Goal: Information Seeking & Learning: Check status

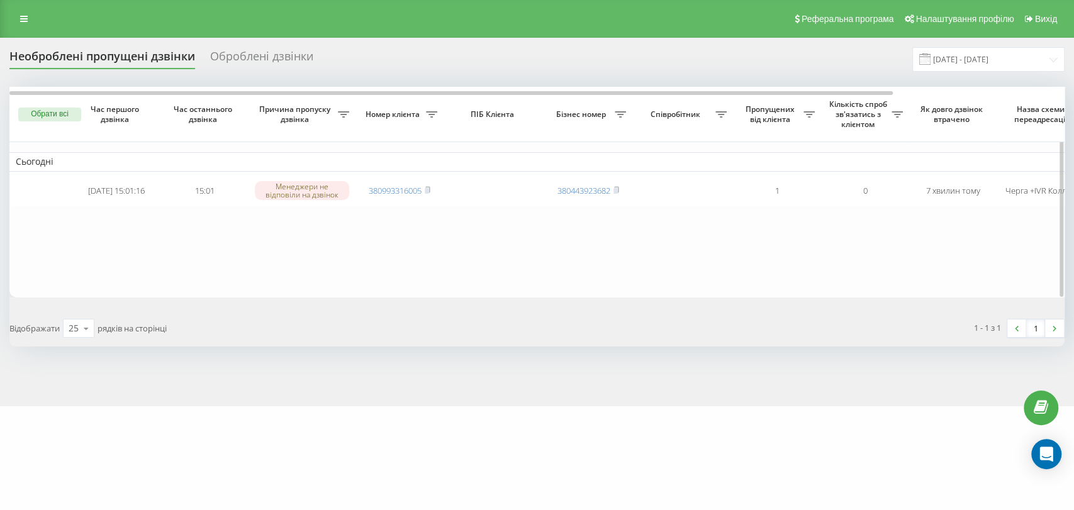
click at [327, 254] on table "Сьогодні 2025-09-19 15:01:16 15:01 Менеджери не відповіли на дзвінок 3809933160…" at bounding box center [638, 192] width 1259 height 211
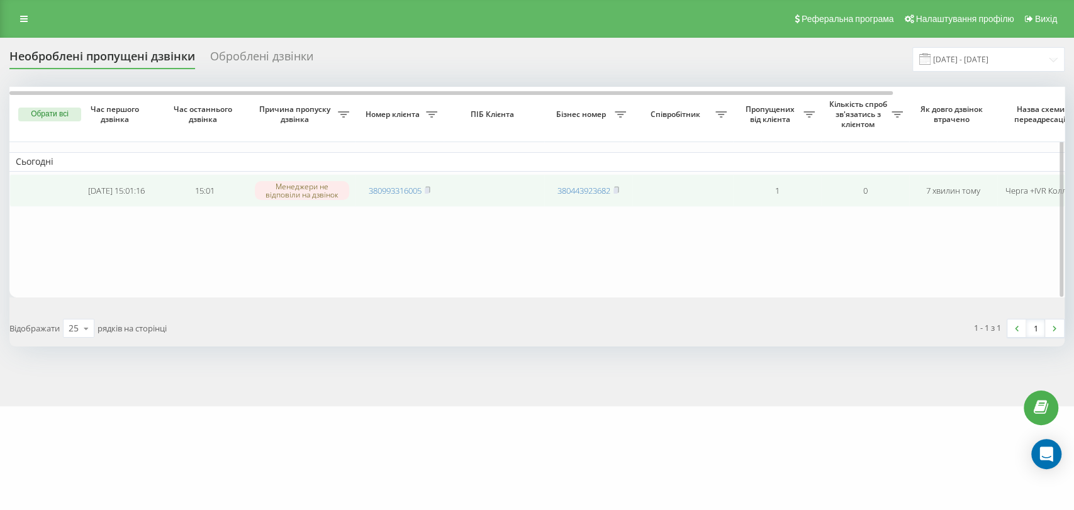
click at [424, 192] on span "380993316005" at bounding box center [400, 190] width 62 height 11
click at [425, 190] on span "380993316005" at bounding box center [400, 190] width 62 height 11
click at [428, 192] on rect at bounding box center [427, 191] width 4 height 6
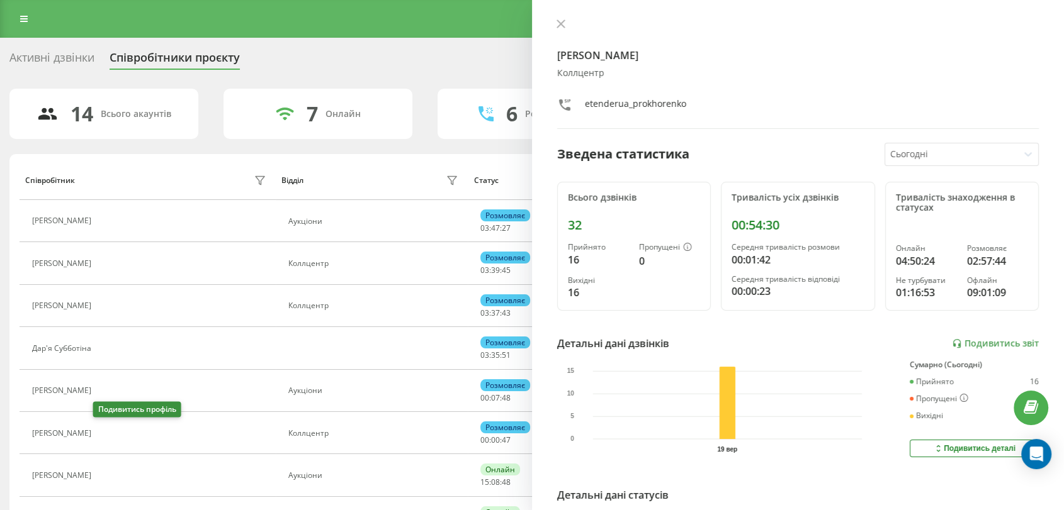
click at [103, 436] on icon at bounding box center [105, 434] width 10 height 10
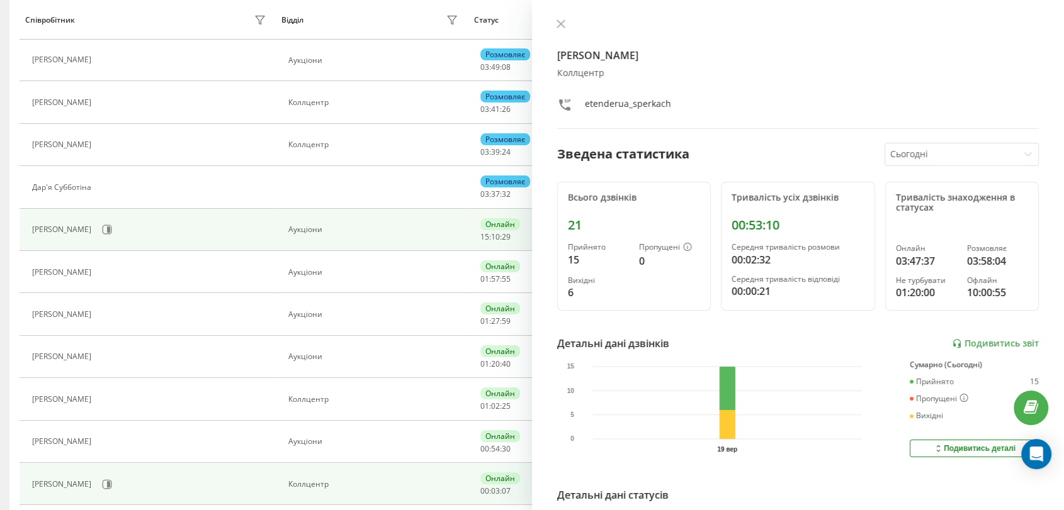
scroll to position [210, 0]
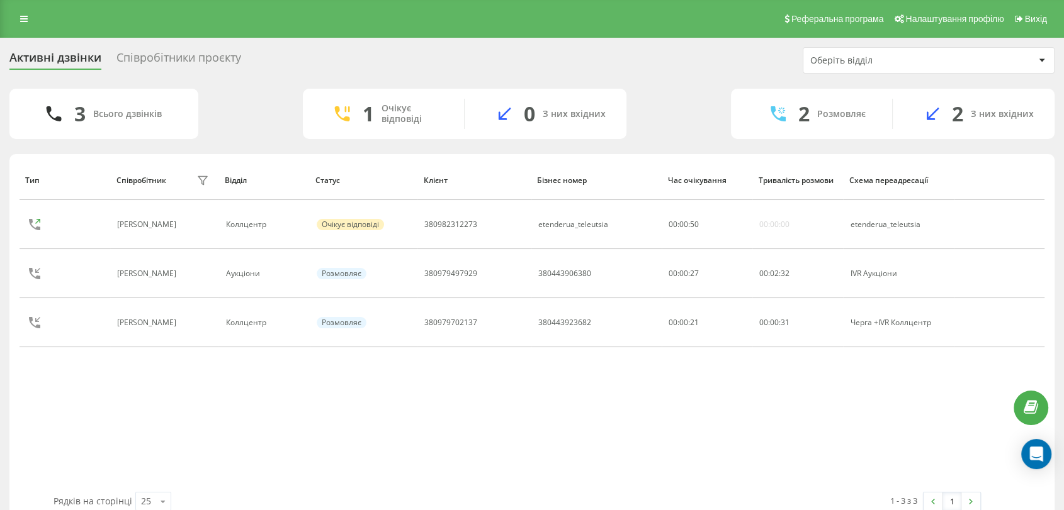
scroll to position [4, 0]
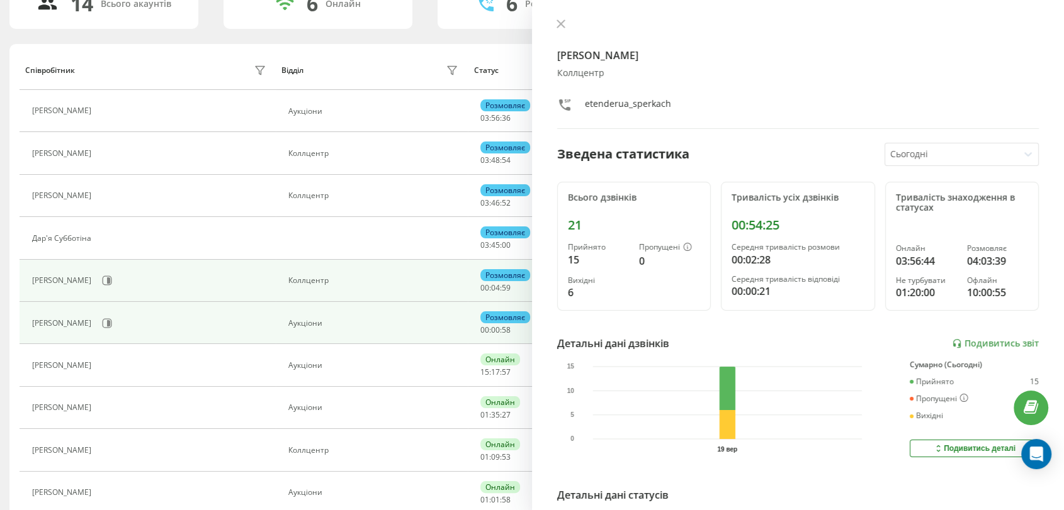
scroll to position [70, 0]
